Goal: Find specific fact: Find specific fact

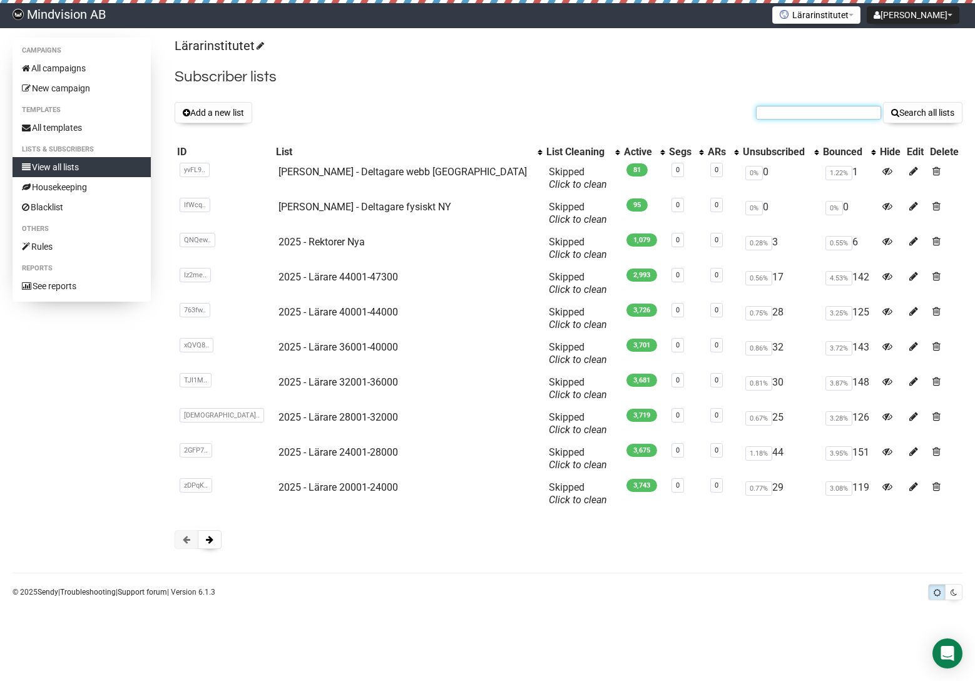
click at [802, 108] on input "text" at bounding box center [818, 113] width 125 height 14
paste input "kristina.pettersson2@helsingborg.se"
type input "kristina.pettersson2@helsingborg.se"
click at [883, 102] on button "Search all lists" at bounding box center [922, 112] width 79 height 21
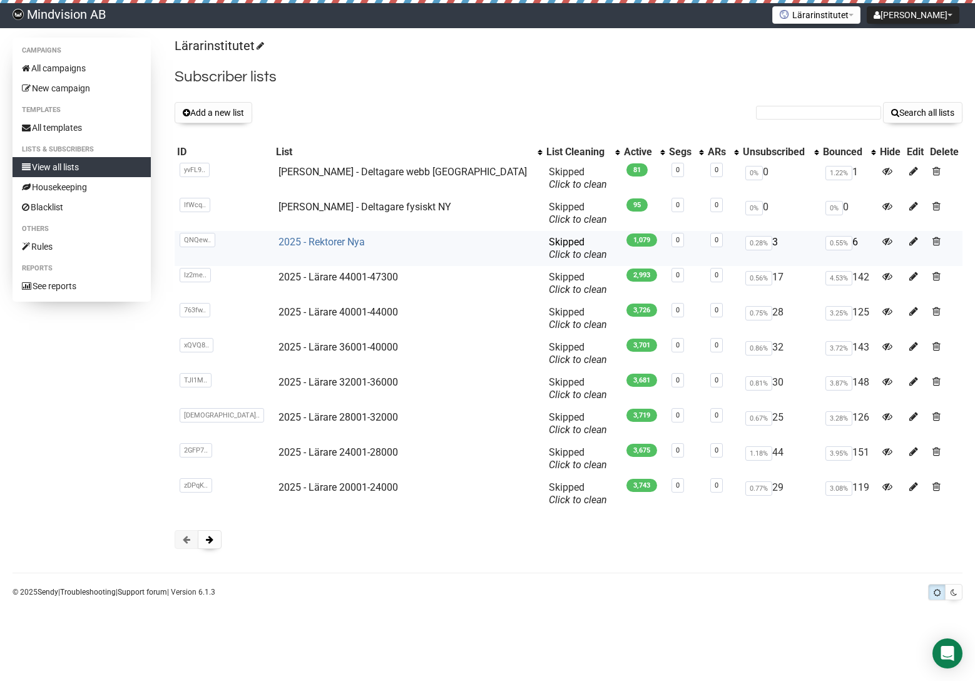
click at [308, 243] on link "2025 - Rektorer Nya" at bounding box center [321, 242] width 86 height 12
click at [352, 171] on link "[PERSON_NAME] - Deltagare webb [GEOGRAPHIC_DATA]" at bounding box center [402, 172] width 248 height 12
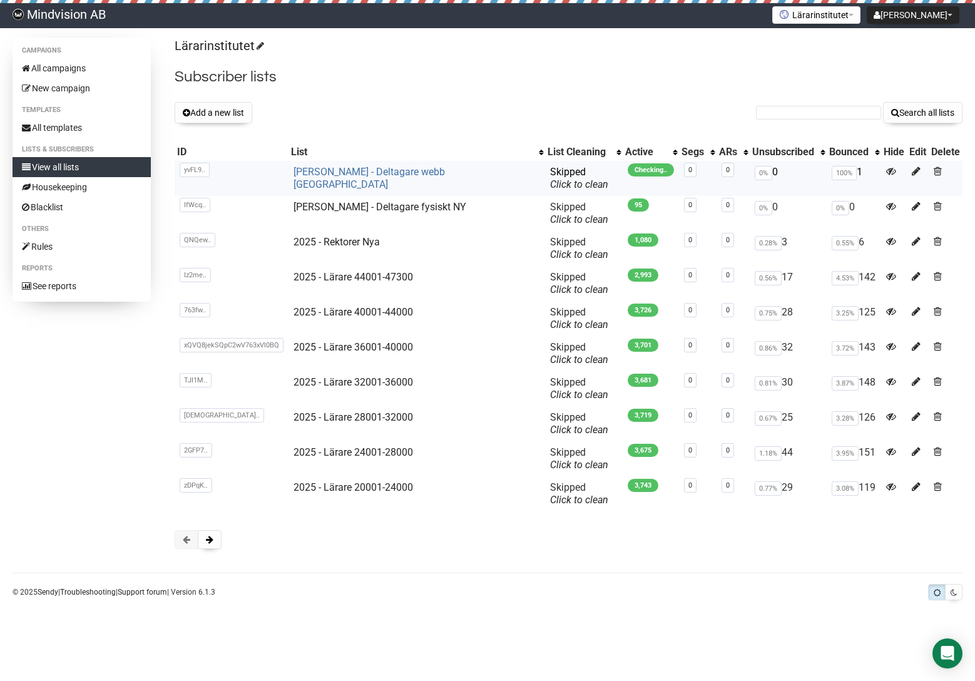
click at [382, 170] on link "[PERSON_NAME] - Deltagare webb [GEOGRAPHIC_DATA]" at bounding box center [368, 178] width 151 height 24
